Goal: Task Accomplishment & Management: Manage account settings

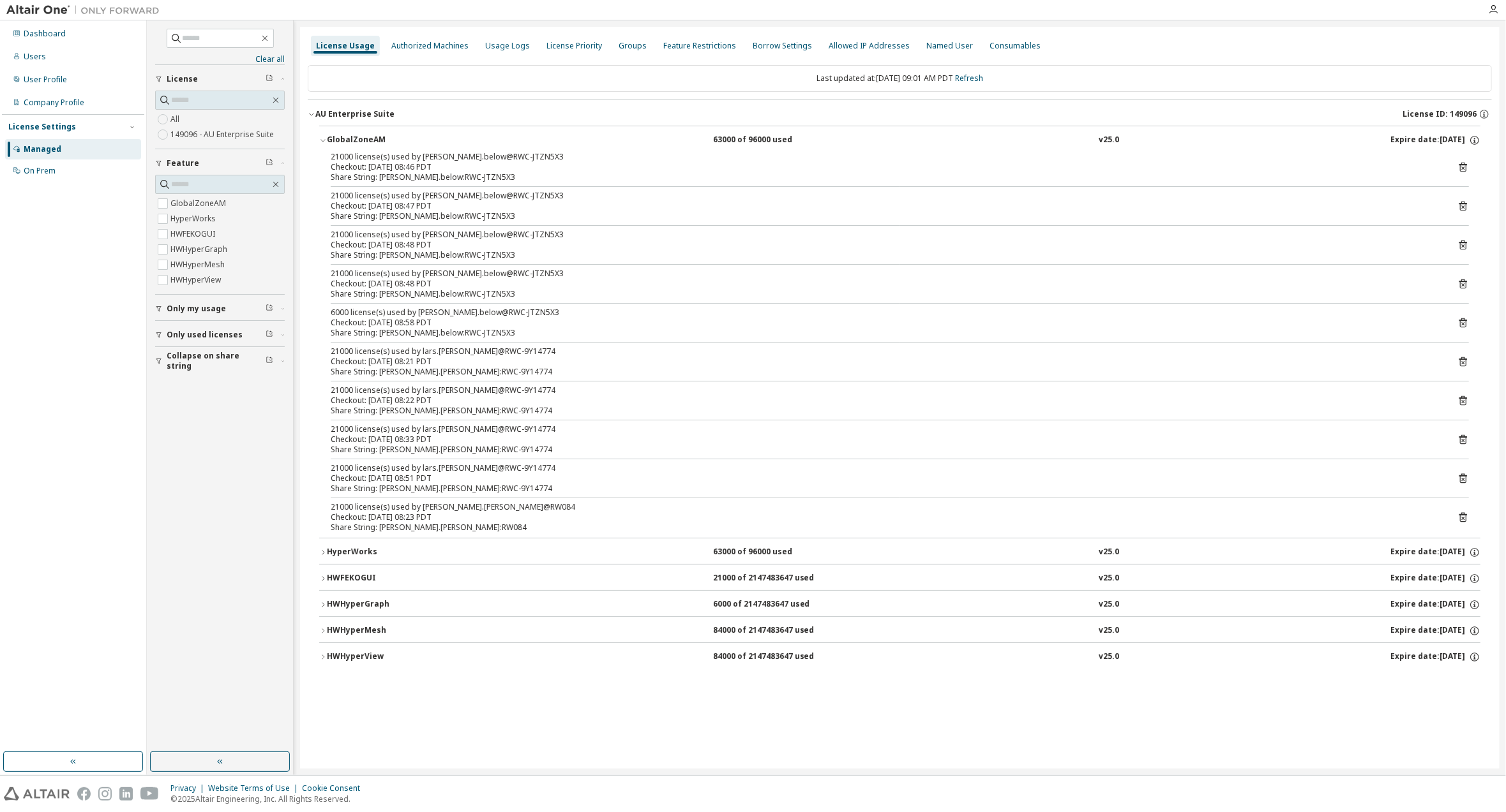
click at [324, 602] on icon "button" at bounding box center [323, 604] width 3 height 4
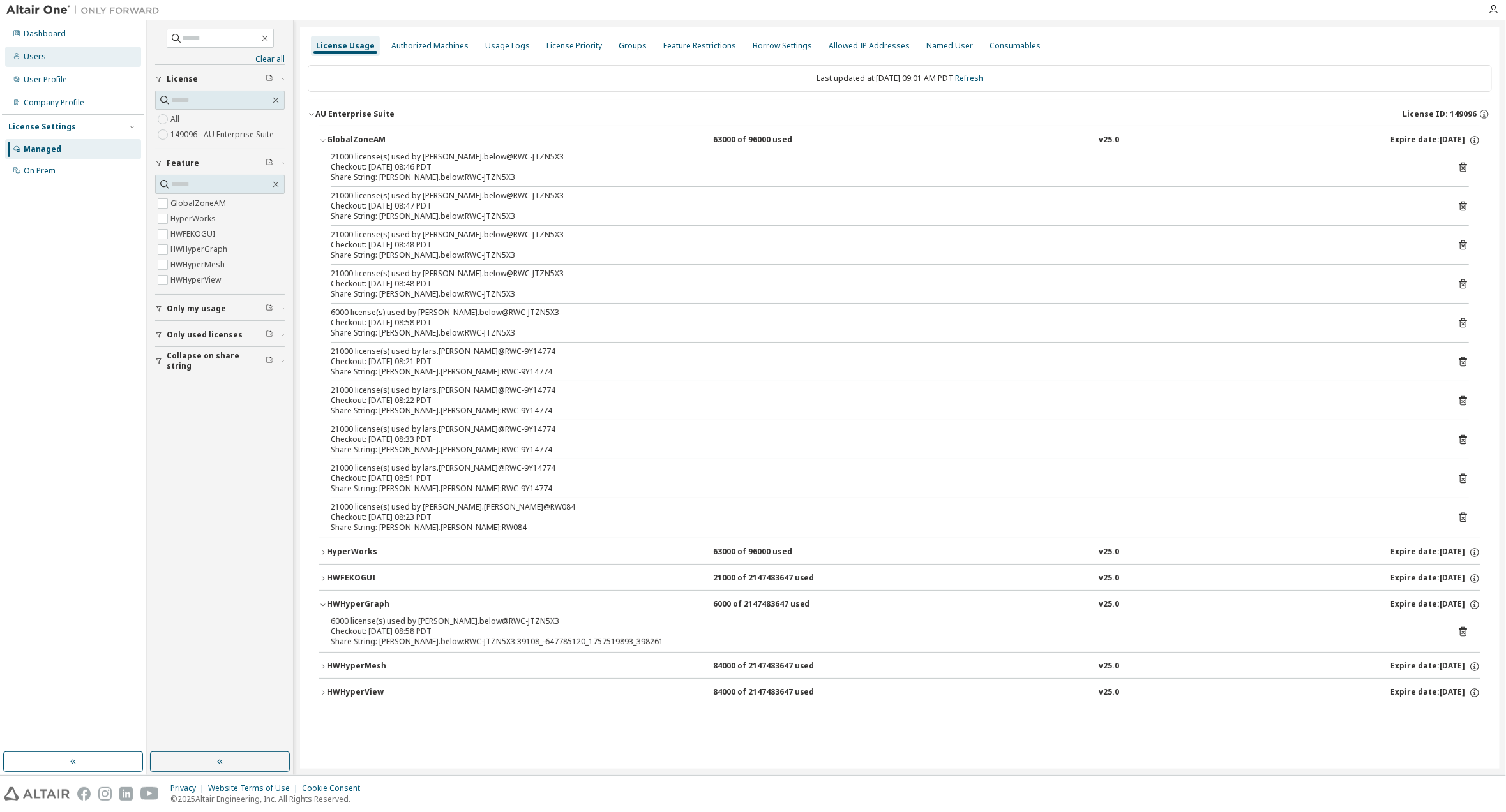
click at [35, 61] on div "Users" at bounding box center [35, 57] width 22 height 10
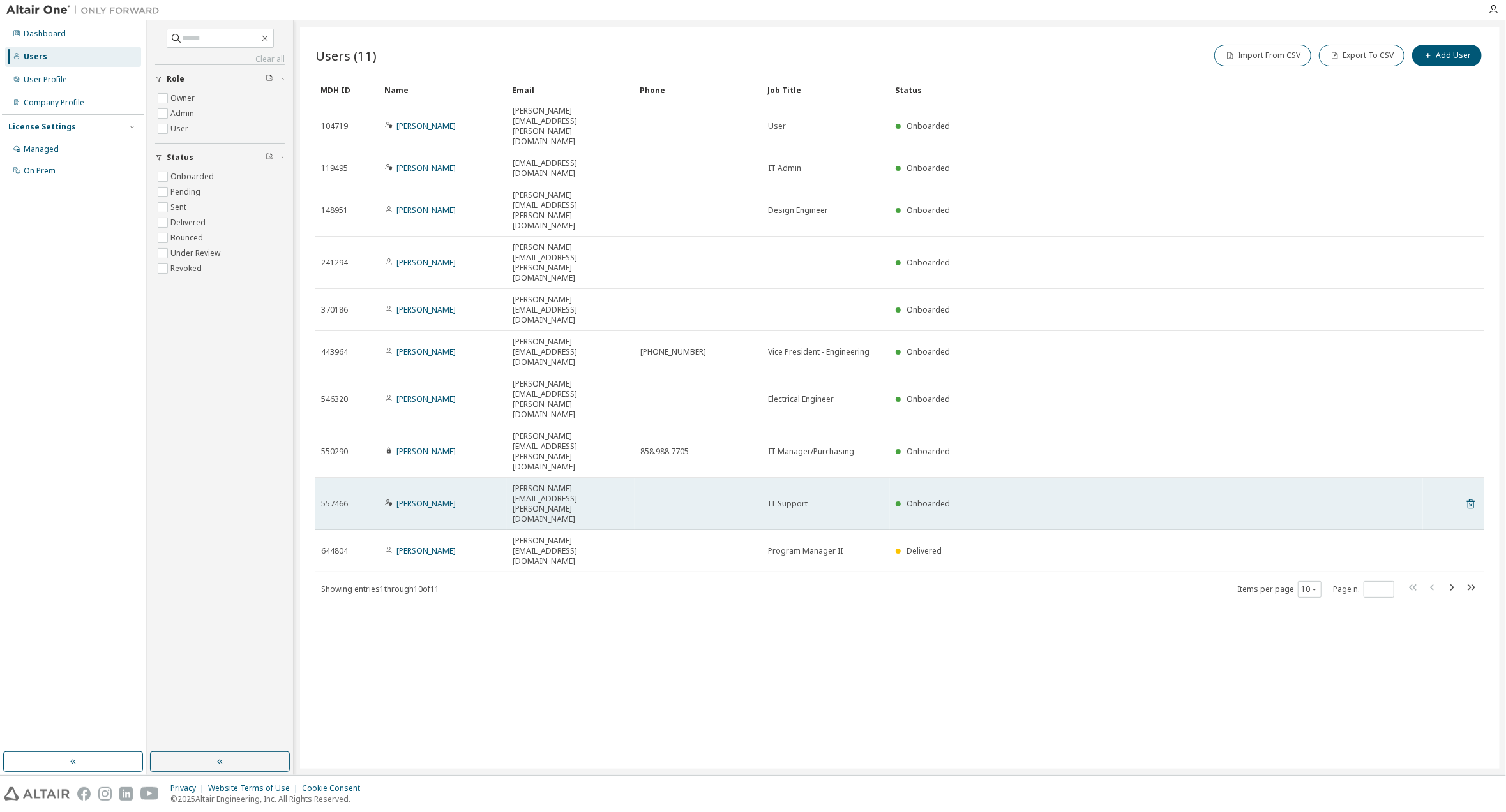
click at [391, 502] on icon at bounding box center [390, 504] width 3 height 4
click at [414, 499] on link "[PERSON_NAME]" at bounding box center [426, 504] width 59 height 11
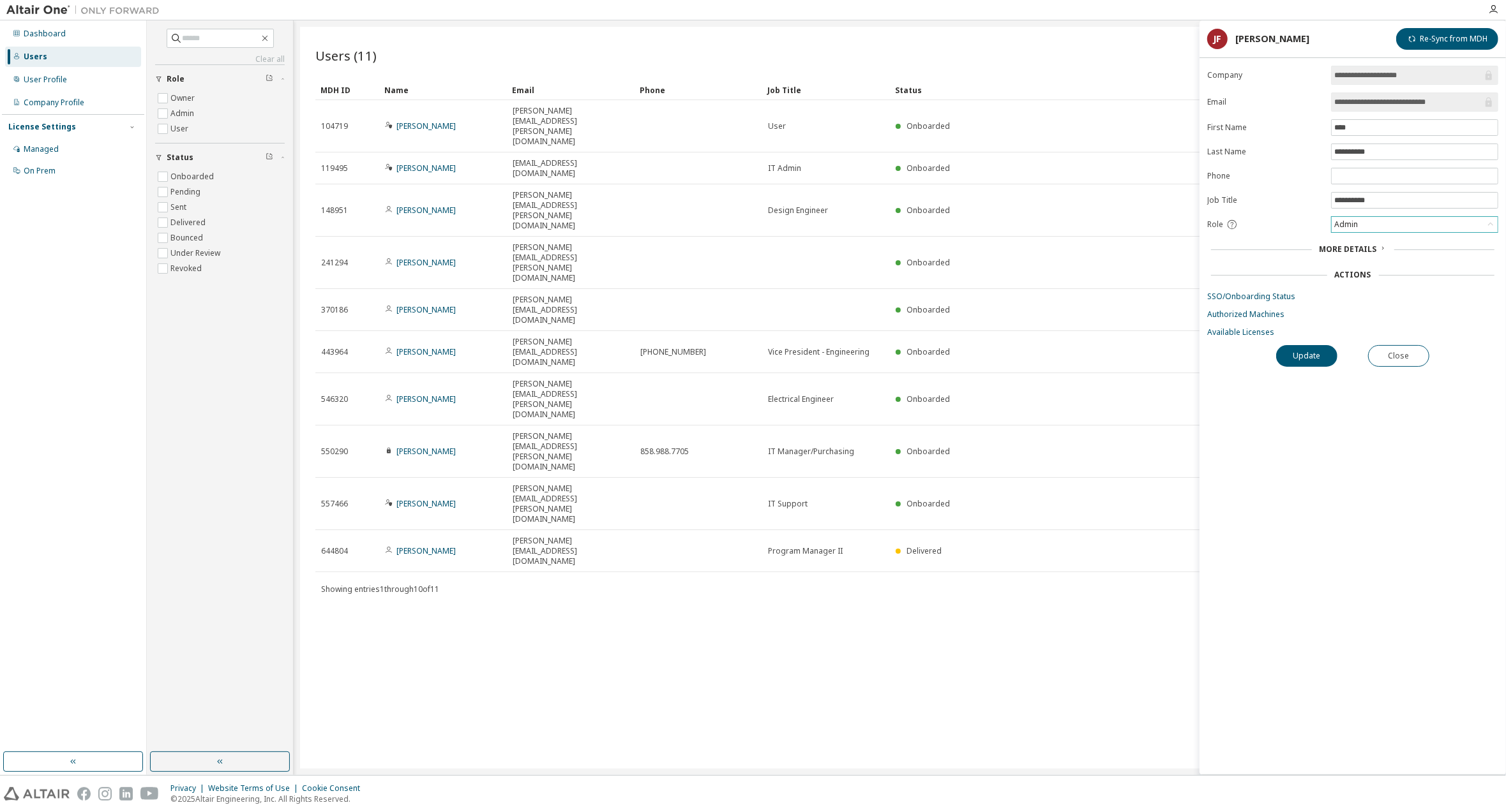
click at [1453, 223] on div "Admin" at bounding box center [1414, 224] width 166 height 15
click at [1483, 388] on div "**********" at bounding box center [1352, 420] width 306 height 709
click at [1223, 331] on link "Available Licenses" at bounding box center [1353, 332] width 291 height 10
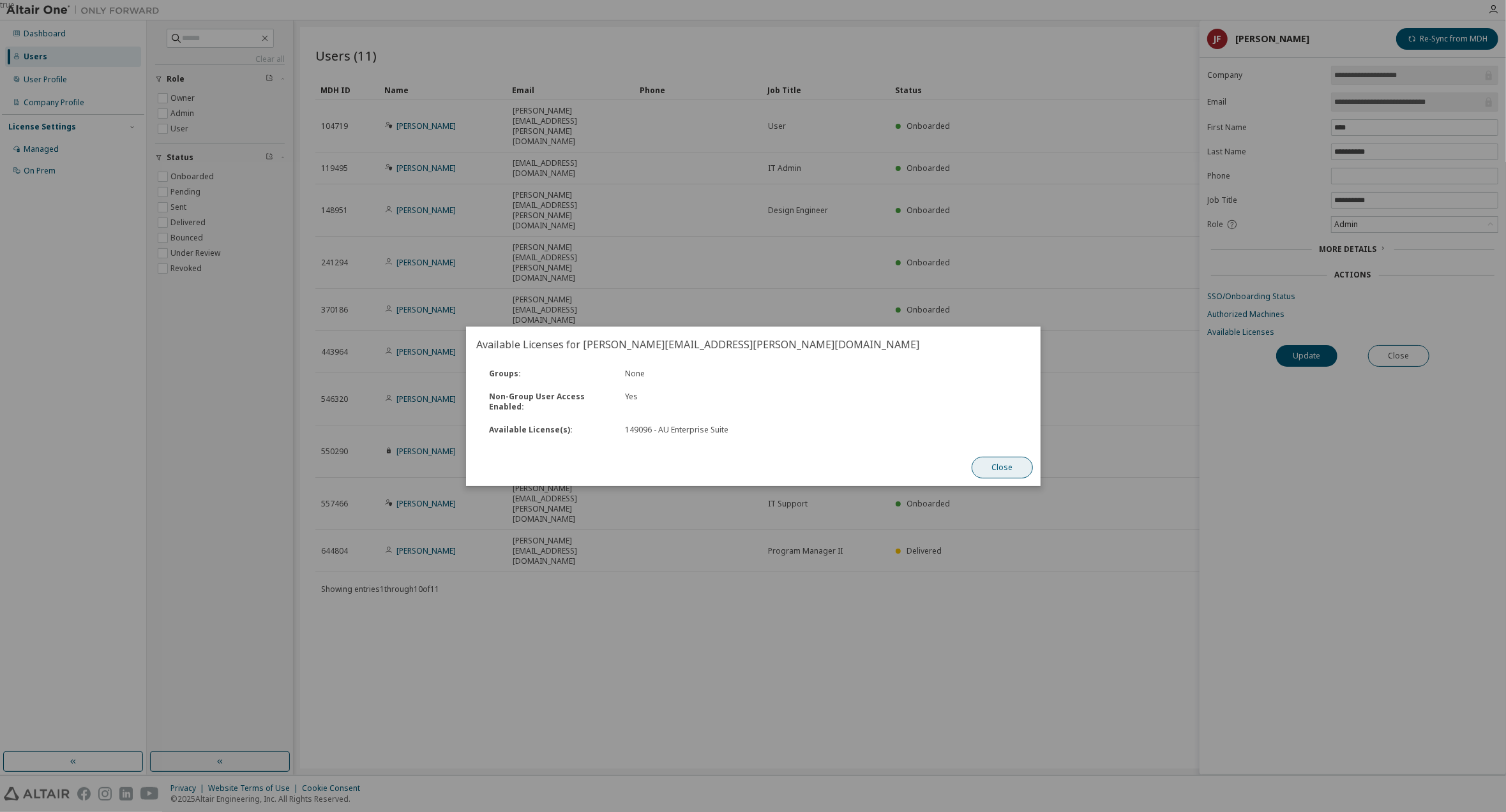
click at [1001, 463] on button "Close" at bounding box center [1002, 468] width 61 height 22
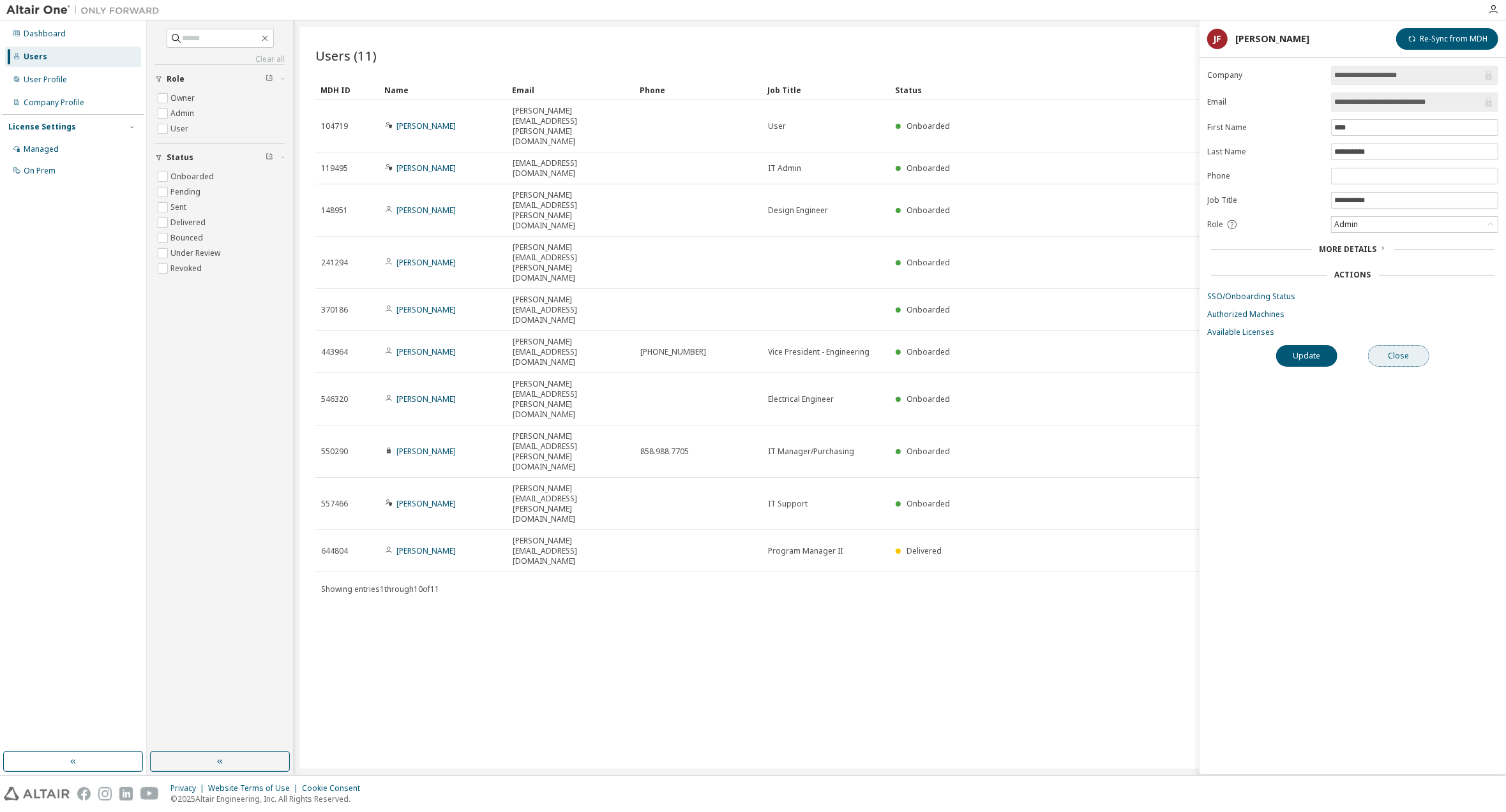
click at [1396, 354] on button "Close" at bounding box center [1399, 356] width 61 height 22
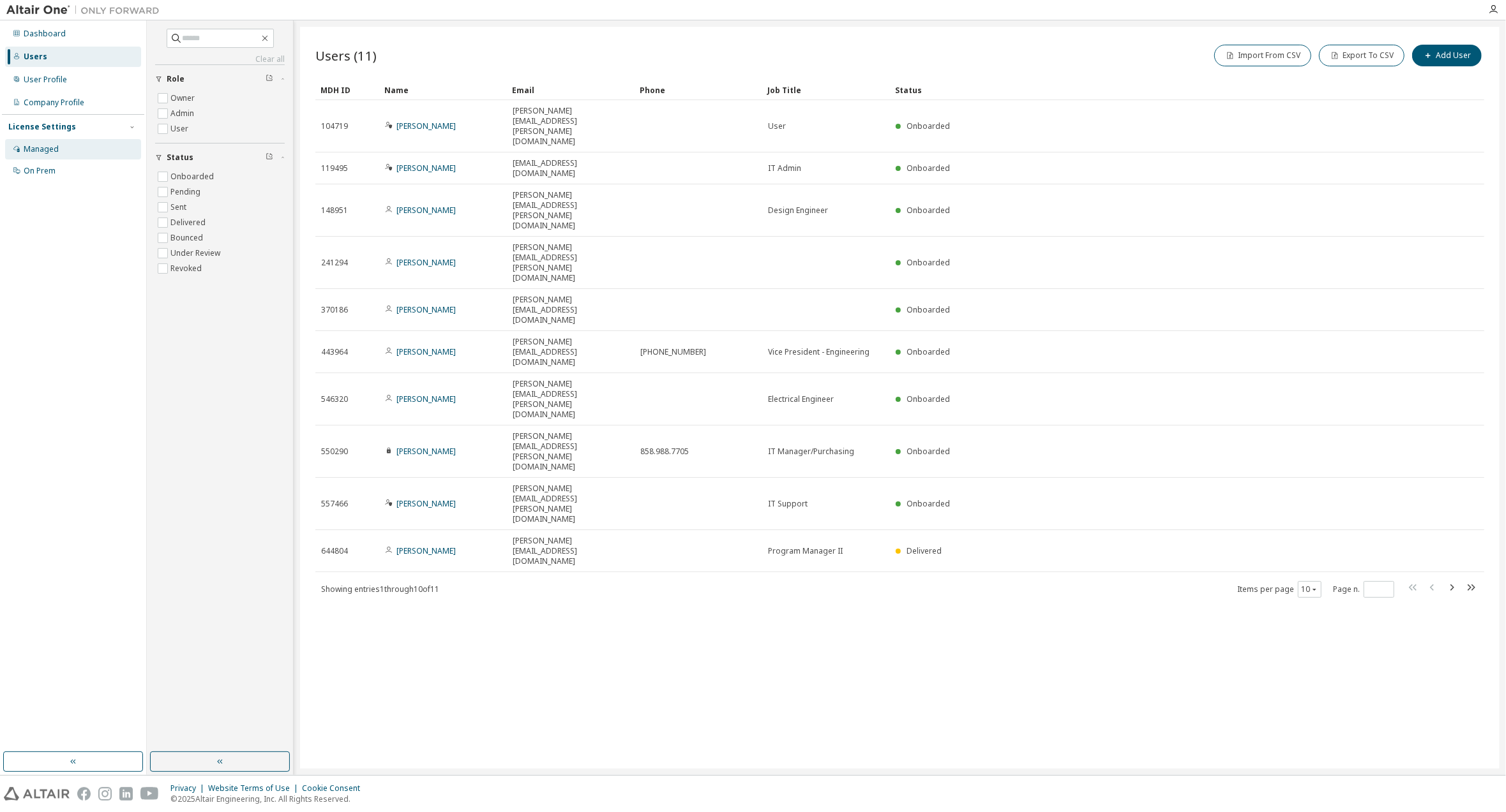
click at [40, 148] on div "Managed" at bounding box center [41, 149] width 35 height 10
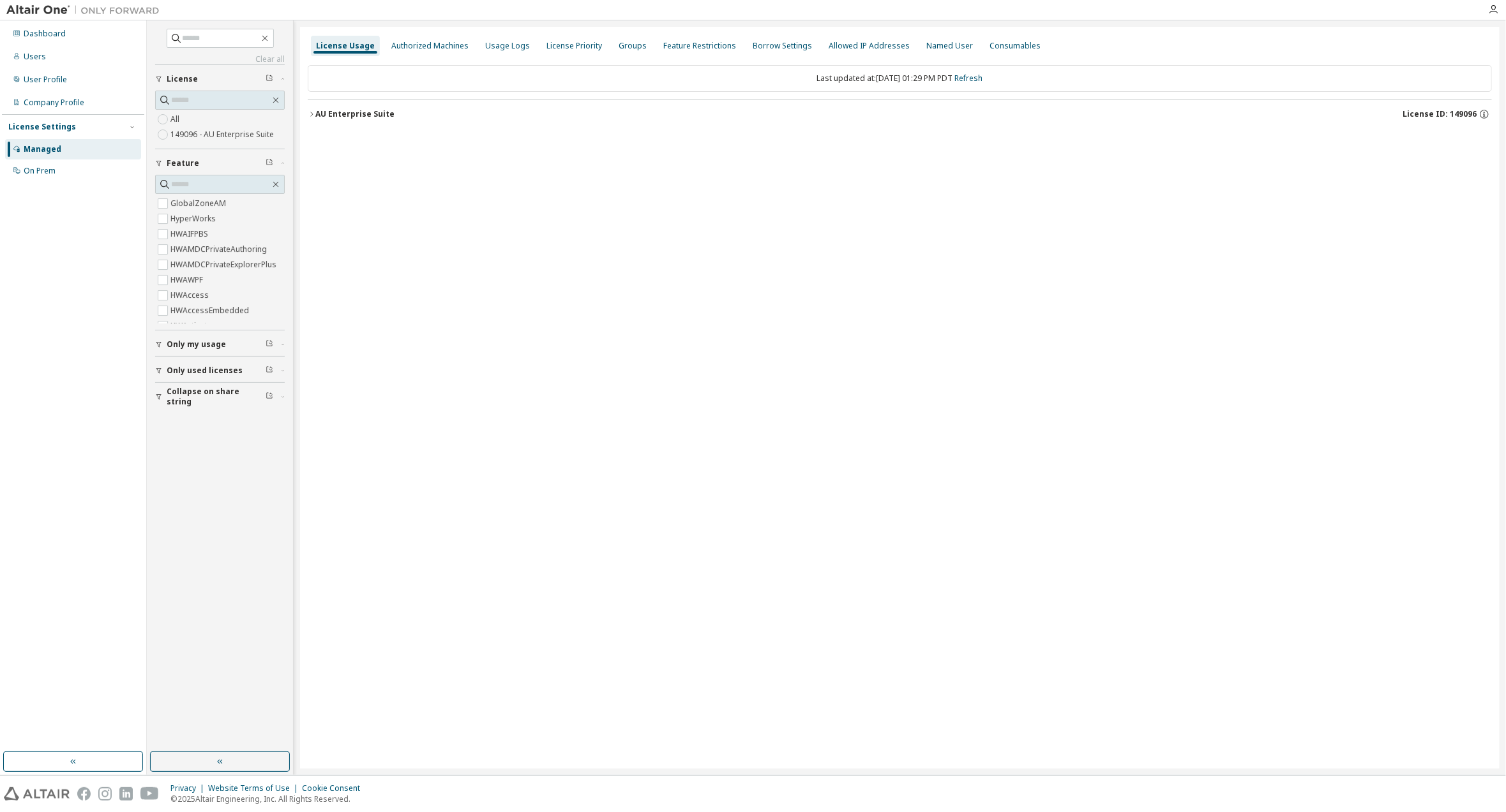
click at [283, 369] on icon "button" at bounding box center [283, 370] width 8 height 4
click at [311, 113] on icon "button" at bounding box center [311, 114] width 8 height 8
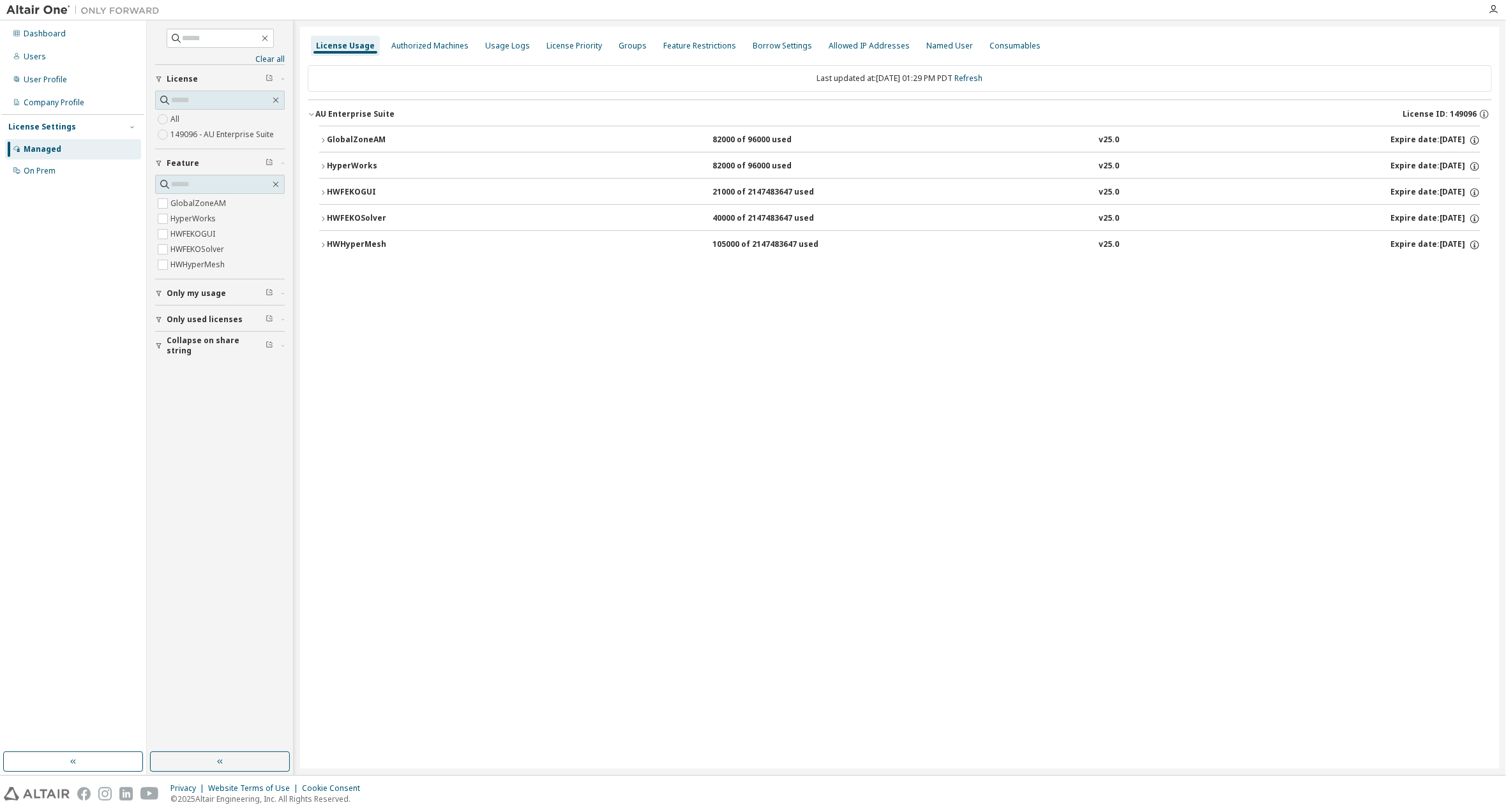
click at [324, 137] on icon "button" at bounding box center [323, 140] width 8 height 8
